Goal: Check status: Check status

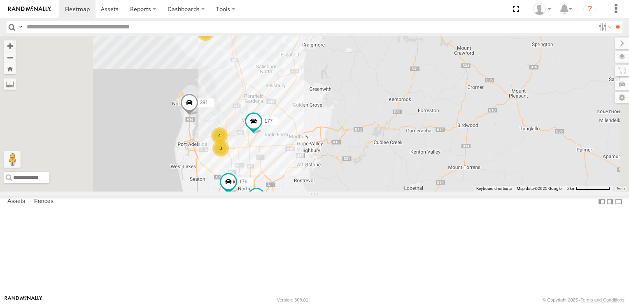
click at [214, 41] on div "4" at bounding box center [205, 32] width 16 height 16
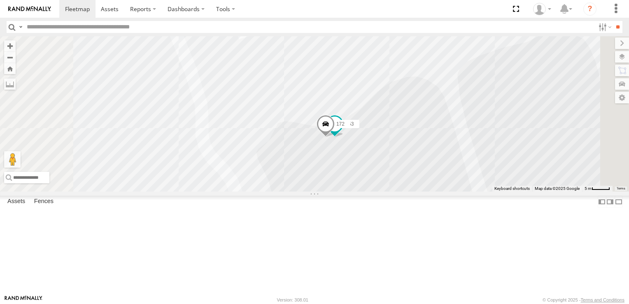
drag, startPoint x: 501, startPoint y: 235, endPoint x: 481, endPoint y: 147, distance: 89.9
click at [481, 147] on div "177 391 176 178 166 164 165 160 606 153 172" at bounding box center [314, 113] width 629 height 155
click at [334, 136] on span at bounding box center [325, 125] width 18 height 22
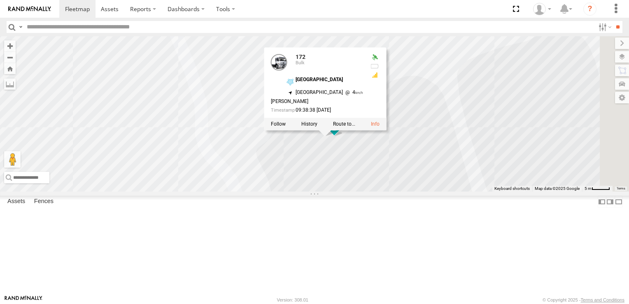
click at [502, 112] on div "177 391 176 178 166 164 165 160 606 153 172 172 [GEOGRAPHIC_DATA] -34.69084 , 1…" at bounding box center [314, 113] width 629 height 155
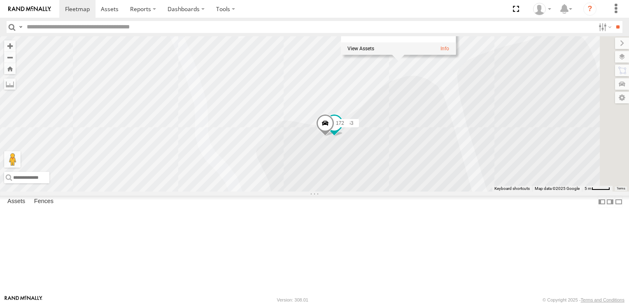
click at [334, 136] on span at bounding box center [325, 125] width 18 height 22
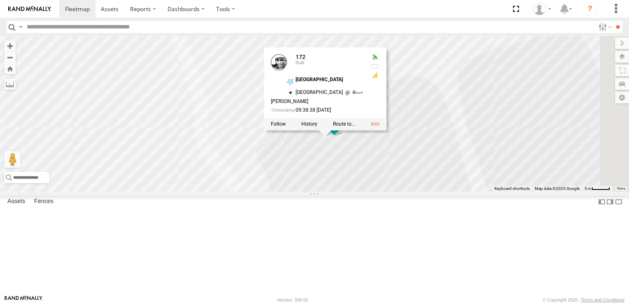
click at [504, 151] on div "177 391 176 178 166 164 165 160 606 153 172 172 [GEOGRAPHIC_DATA] -34.69084 , 1…" at bounding box center [314, 113] width 629 height 155
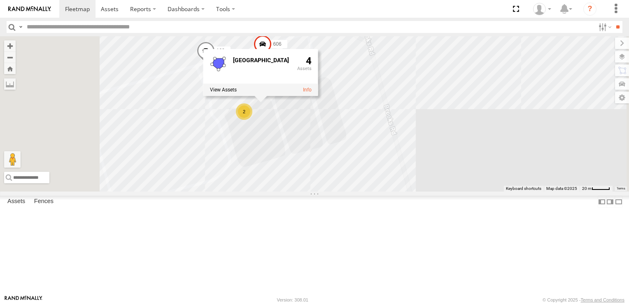
click at [383, 187] on div "177 391 176 178 166 164 165 160 606 2 [GEOGRAPHIC_DATA] 4" at bounding box center [314, 113] width 629 height 155
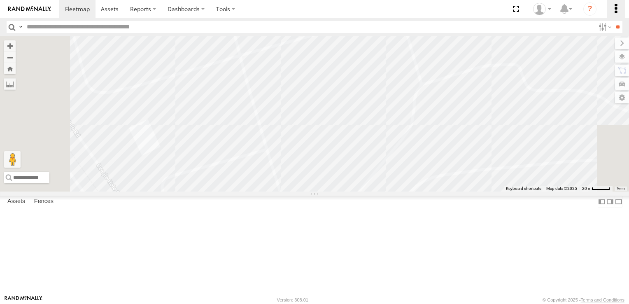
drag, startPoint x: 328, startPoint y: 205, endPoint x: 616, endPoint y: 8, distance: 349.2
click at [616, 8] on body at bounding box center [314, 152] width 629 height 304
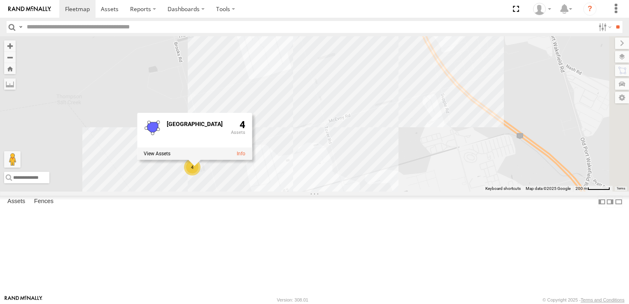
drag, startPoint x: 550, startPoint y: 83, endPoint x: 297, endPoint y: 139, distance: 259.9
click at [297, 139] on div "177 391 176 178 166 164 165 4 [GEOGRAPHIC_DATA] 4" at bounding box center [314, 113] width 629 height 155
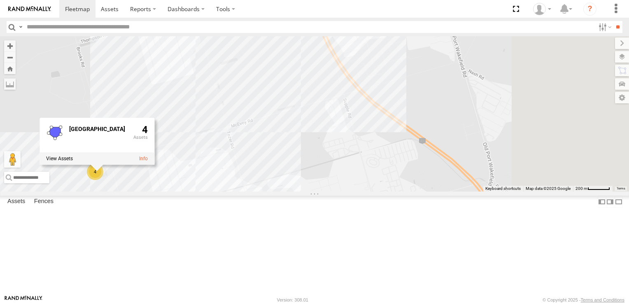
drag, startPoint x: 442, startPoint y: 146, endPoint x: 395, endPoint y: 155, distance: 47.9
click at [395, 155] on div "177 391 176 178 166 164 165 4 [GEOGRAPHIC_DATA] 4" at bounding box center [314, 113] width 629 height 155
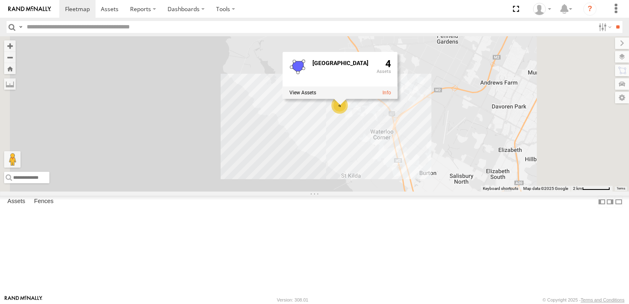
click at [0, 0] on span at bounding box center [0, 0] width 0 height 0
click at [257, 119] on div "177 391 176 178 166 164 165 4 [GEOGRAPHIC_DATA] 4" at bounding box center [314, 113] width 629 height 155
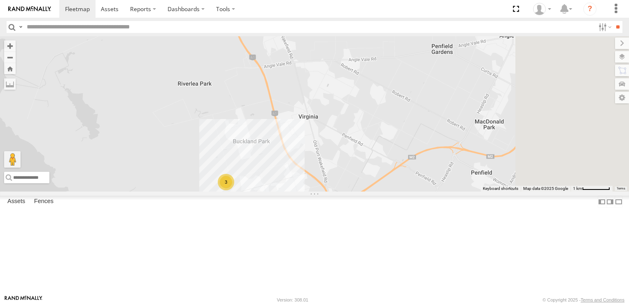
drag, startPoint x: 504, startPoint y: 153, endPoint x: 383, endPoint y: 262, distance: 163.0
click at [383, 192] on div "3" at bounding box center [314, 113] width 629 height 155
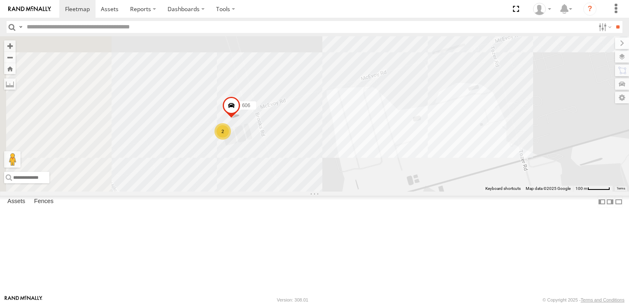
drag, startPoint x: 366, startPoint y: 217, endPoint x: 437, endPoint y: 208, distance: 71.8
click at [437, 192] on div "2 606" at bounding box center [314, 113] width 629 height 155
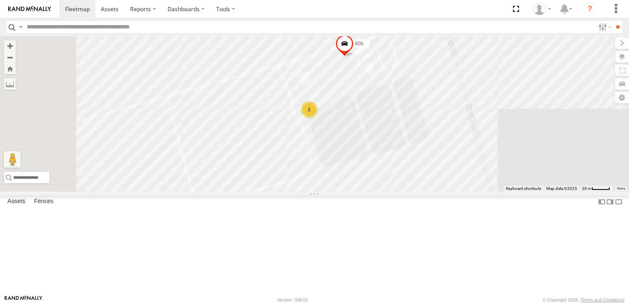
drag, startPoint x: 368, startPoint y: 124, endPoint x: 460, endPoint y: 229, distance: 139.5
click at [460, 192] on div "606 2" at bounding box center [314, 113] width 629 height 155
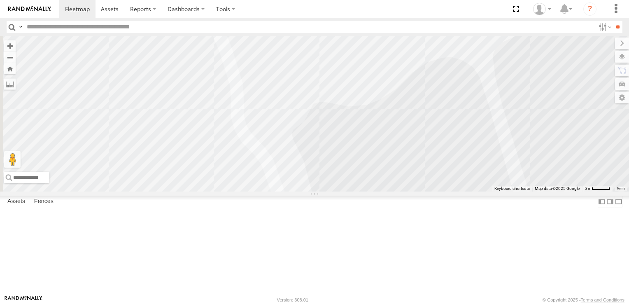
drag, startPoint x: 410, startPoint y: 110, endPoint x: 539, endPoint y: 304, distance: 233.1
click at [539, 304] on body at bounding box center [314, 152] width 629 height 304
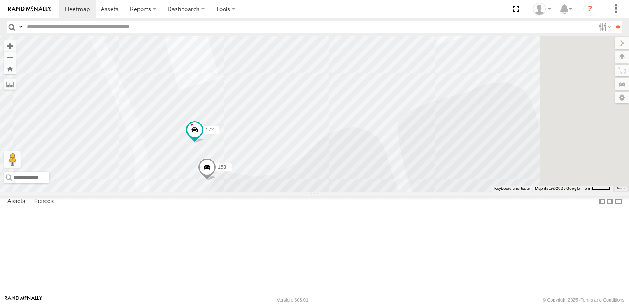
drag, startPoint x: 565, startPoint y: 145, endPoint x: 449, endPoint y: 218, distance: 137.5
click at [451, 192] on div "606 153 172" at bounding box center [314, 113] width 629 height 155
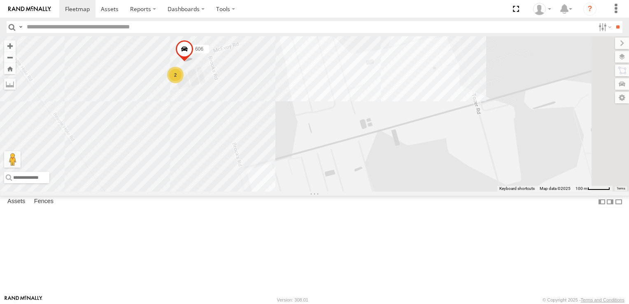
drag, startPoint x: 578, startPoint y: 234, endPoint x: 379, endPoint y: 150, distance: 216.7
click at [379, 150] on div "606 2" at bounding box center [314, 113] width 629 height 155
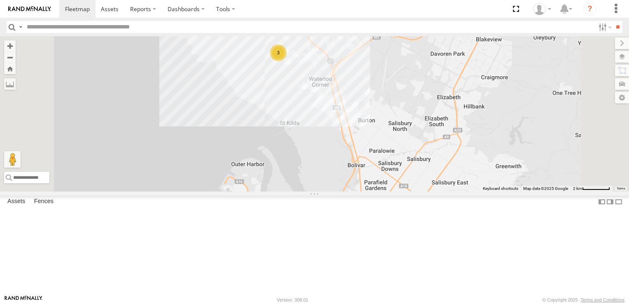
drag, startPoint x: 462, startPoint y: 217, endPoint x: 414, endPoint y: 121, distance: 107.6
click at [414, 121] on div "3" at bounding box center [314, 113] width 629 height 155
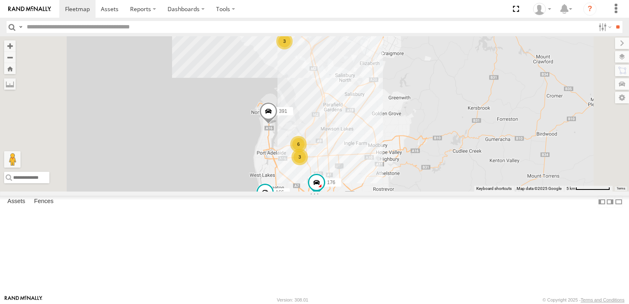
click at [307, 152] on div "6" at bounding box center [298, 144] width 16 height 16
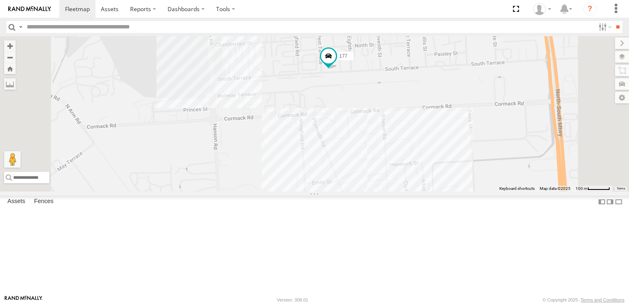
drag, startPoint x: 469, startPoint y: 214, endPoint x: 469, endPoint y: 103, distance: 111.2
click at [469, 103] on div "391 164 176 166 177 160 4" at bounding box center [314, 113] width 629 height 155
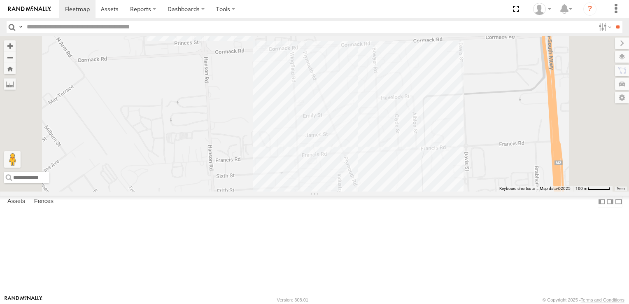
drag, startPoint x: 489, startPoint y: 185, endPoint x: 483, endPoint y: 162, distance: 24.0
click at [483, 162] on div "391 164 176 166 177 160 4" at bounding box center [314, 113] width 629 height 155
